Goal: Information Seeking & Learning: Find specific fact

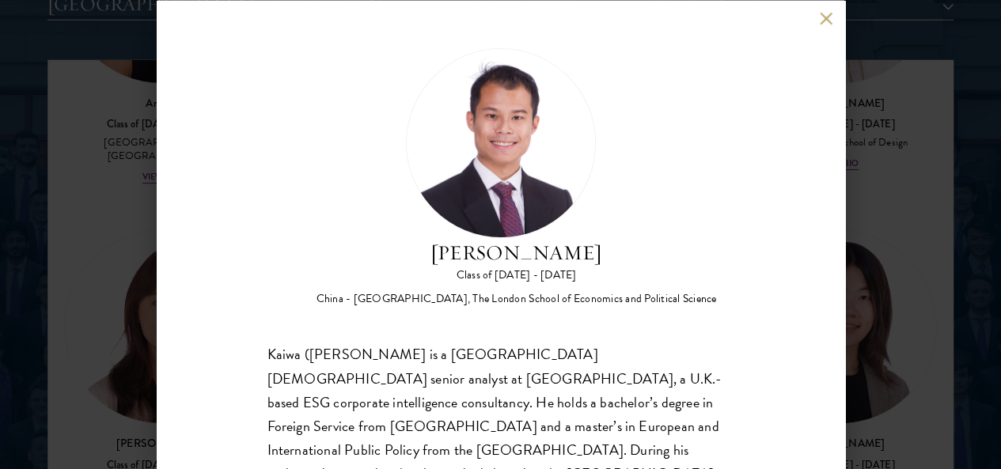
click at [828, 17] on button at bounding box center [826, 18] width 13 height 13
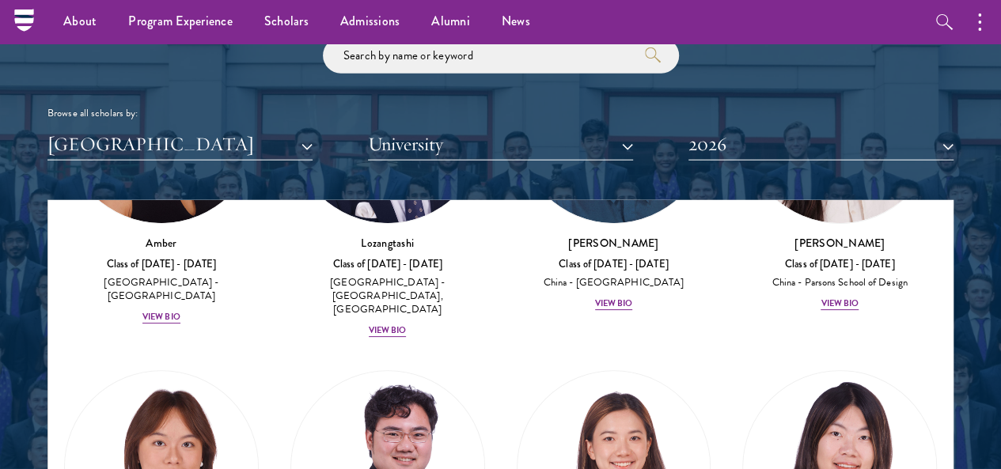
scroll to position [1766, 0]
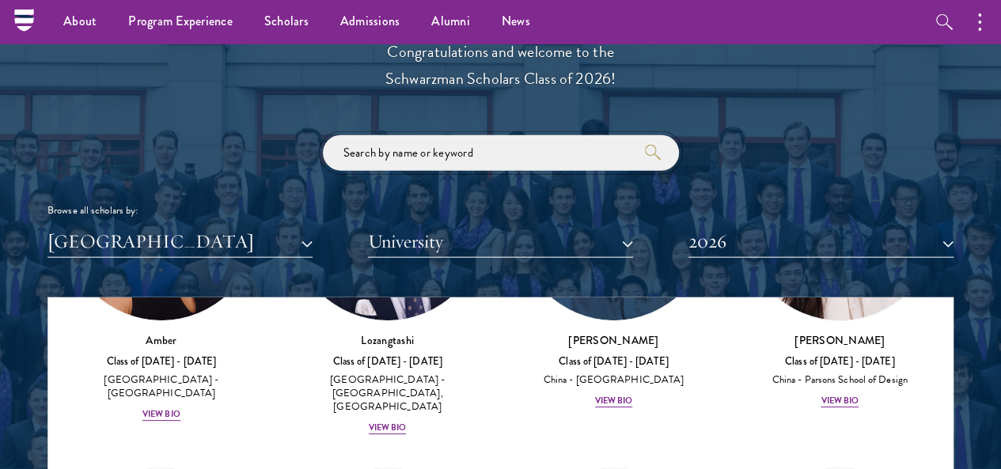
drag, startPoint x: 528, startPoint y: 127, endPoint x: 201, endPoint y: 135, distance: 326.9
click at [201, 135] on div "Browse all scholars by: [GEOGRAPHIC_DATA] All Countries and Regions [GEOGRAPHIC…" at bounding box center [500, 196] width 906 height 123
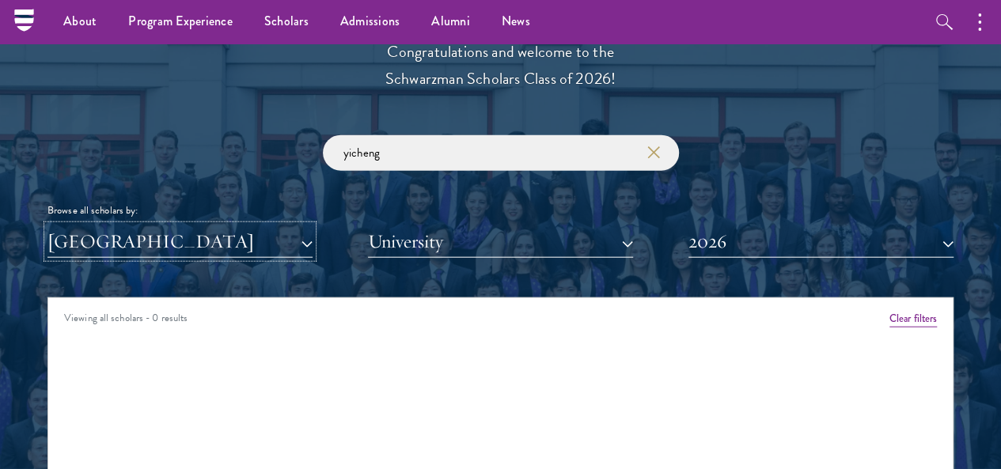
click at [242, 225] on button "[GEOGRAPHIC_DATA]" at bounding box center [179, 241] width 265 height 32
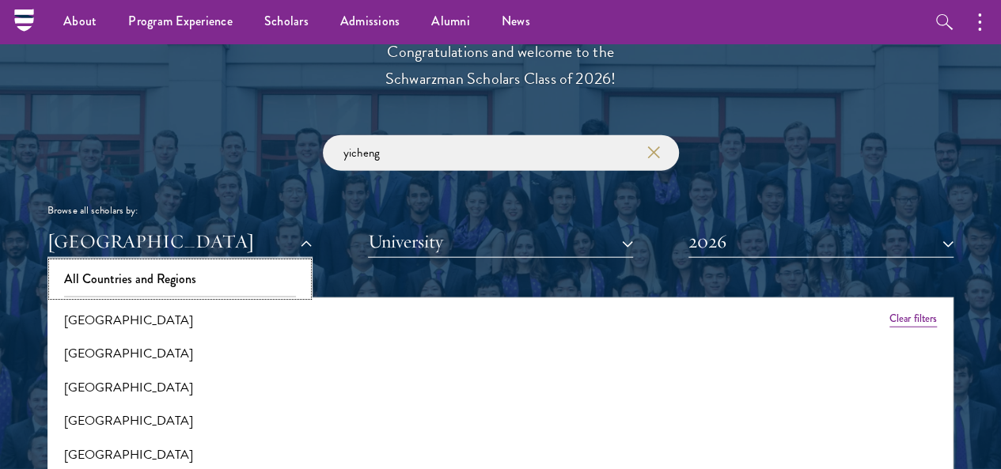
click at [201, 263] on button "All Countries and Regions" at bounding box center [180, 279] width 256 height 33
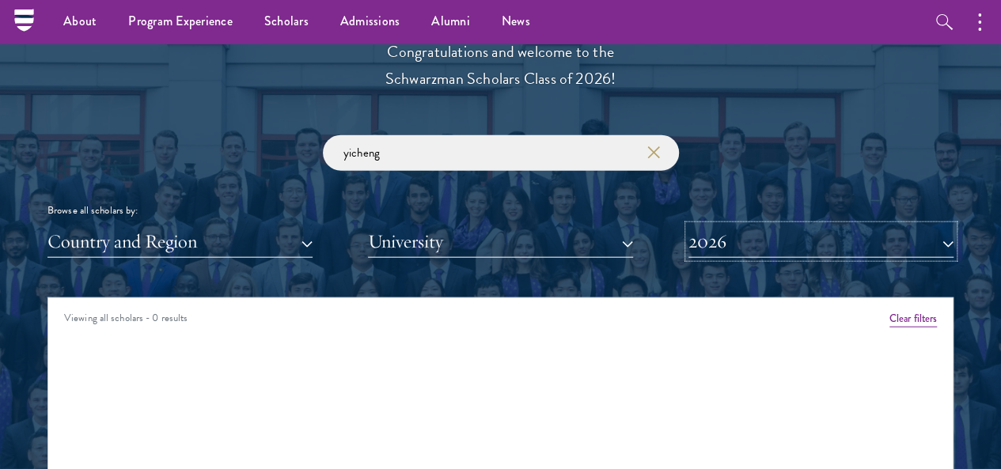
click at [723, 225] on button "2026" at bounding box center [820, 241] width 265 height 32
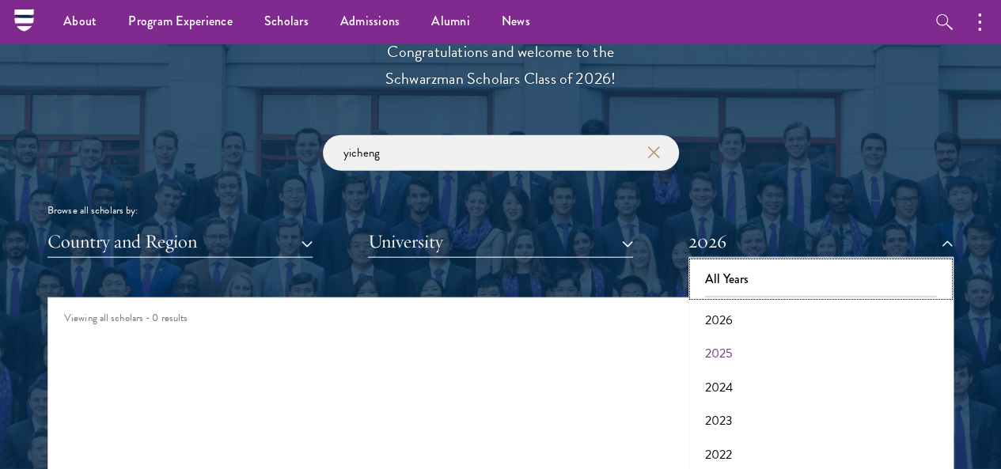
click at [731, 263] on button "All Years" at bounding box center [821, 279] width 256 height 33
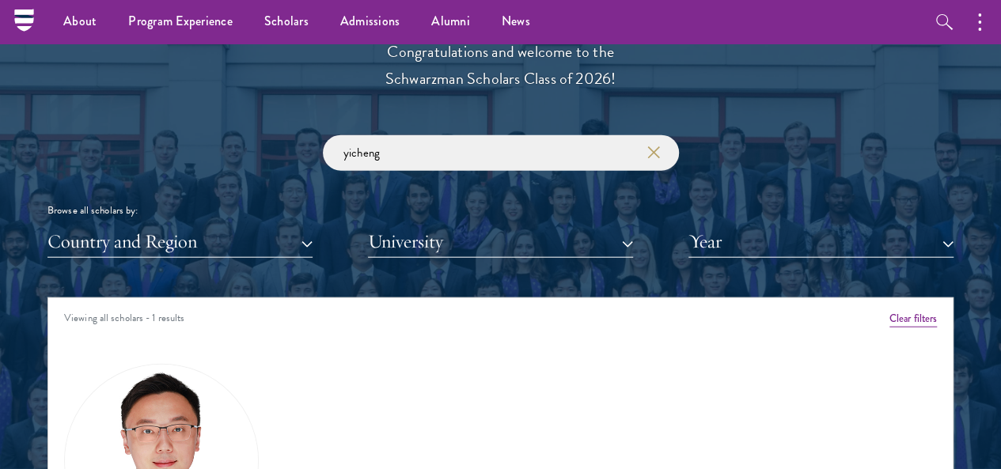
scroll to position [1766, 0]
drag, startPoint x: 418, startPoint y: 131, endPoint x: 253, endPoint y: 133, distance: 164.6
click at [253, 135] on div "yicheng Browse all scholars by: Country and Region All Countries and Regions [G…" at bounding box center [500, 196] width 906 height 123
paste input "[PERSON_NAME]"
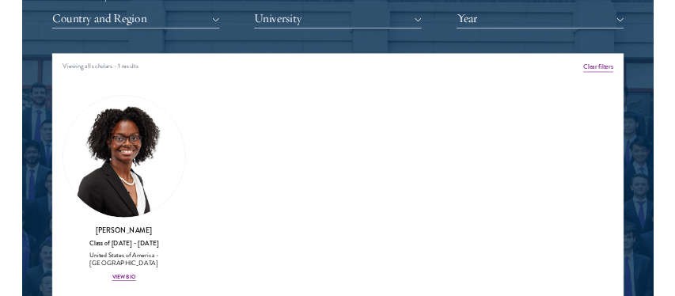
scroll to position [2003, 0]
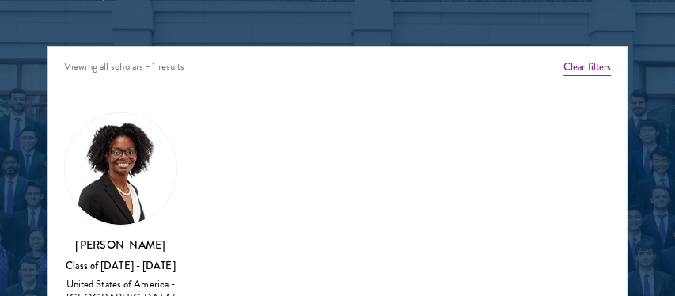
type input "[PERSON_NAME]"
